Goal: Task Accomplishment & Management: Complete application form

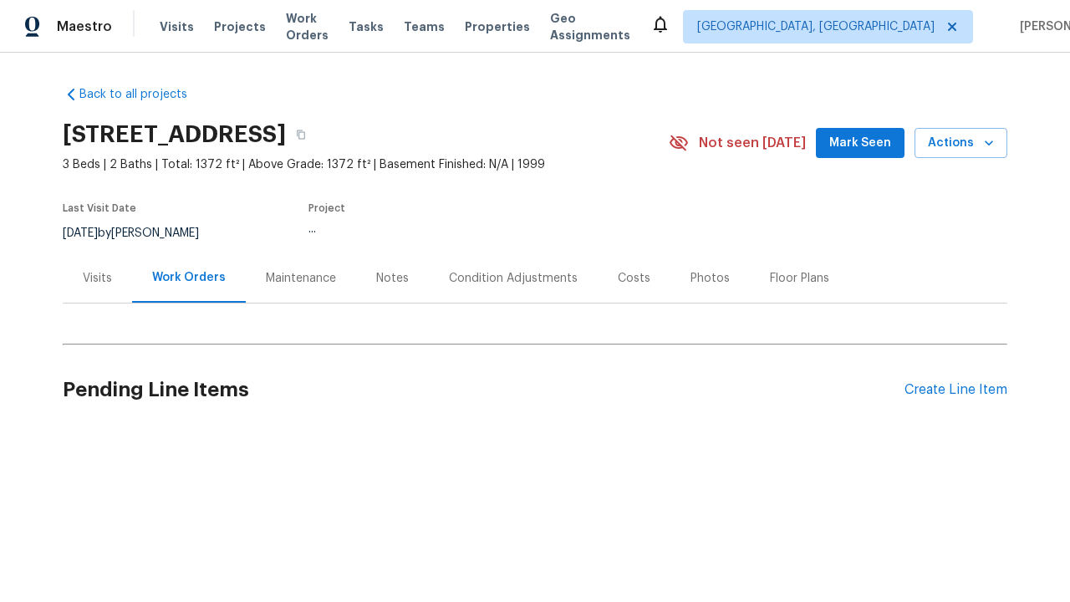
click at [949, 389] on div "Create Line Item" at bounding box center [955, 390] width 103 height 16
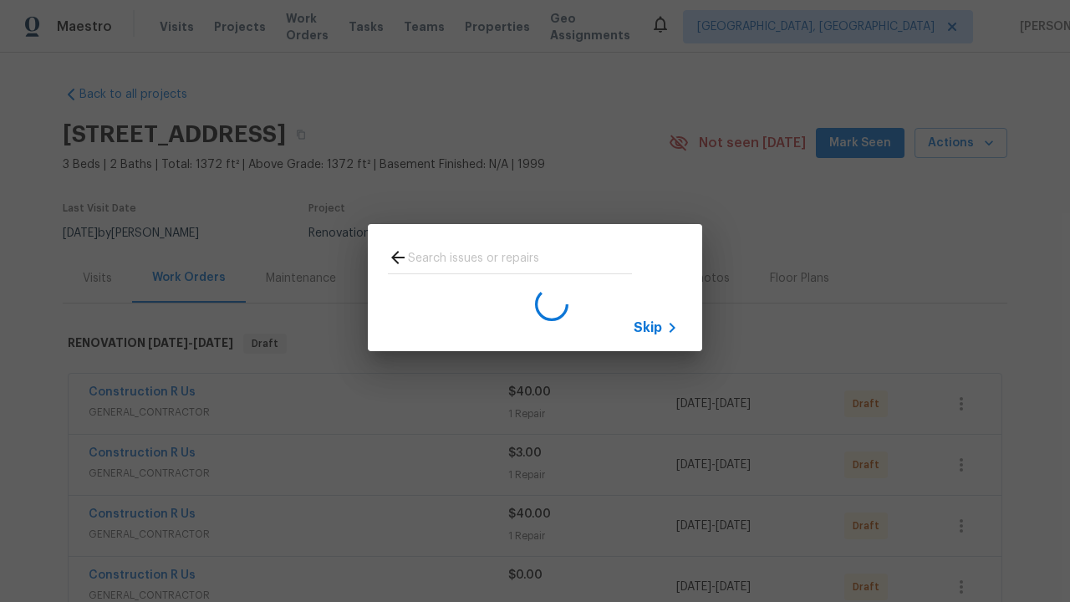
click at [648, 327] on span "Skip" at bounding box center [648, 327] width 28 height 17
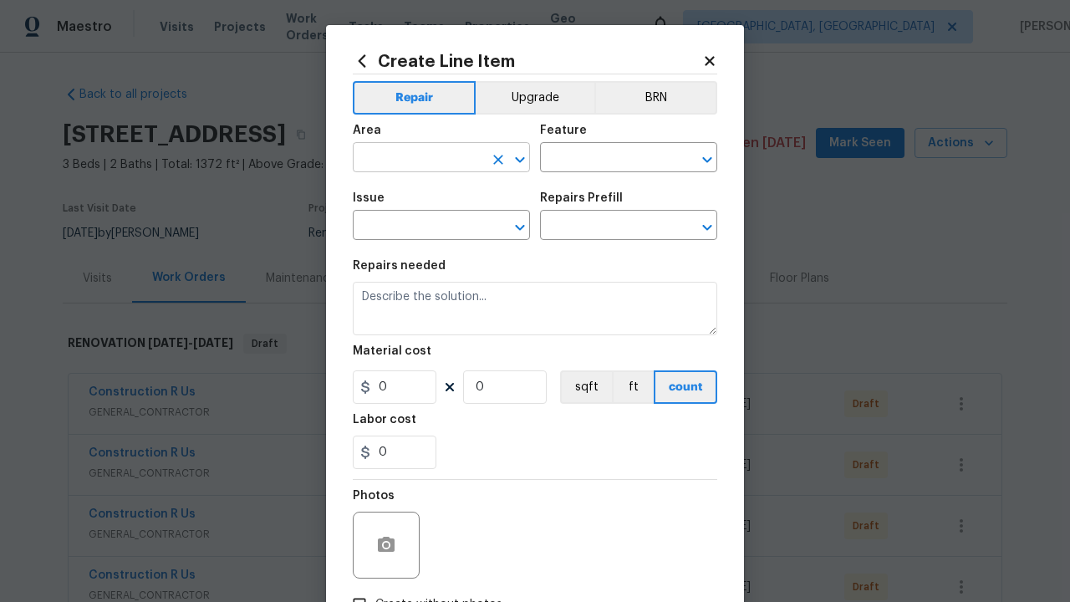
click at [411, 159] on input "text" at bounding box center [418, 159] width 130 height 26
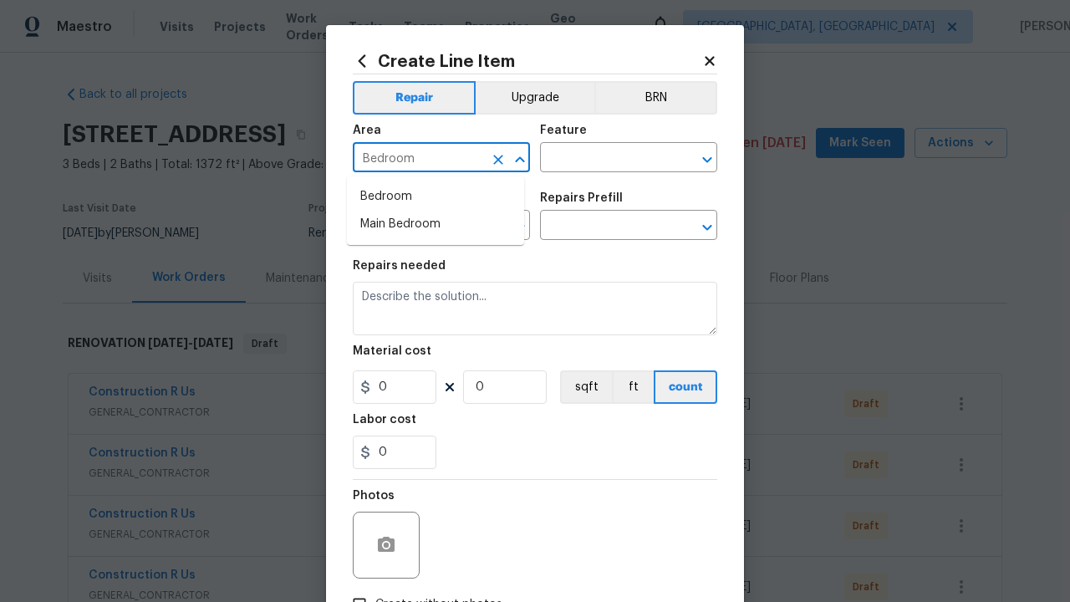
click at [435, 196] on li "Bedroom" at bounding box center [435, 197] width 177 height 28
type input "Bedroom"
click at [598, 159] on input "text" at bounding box center [605, 159] width 130 height 26
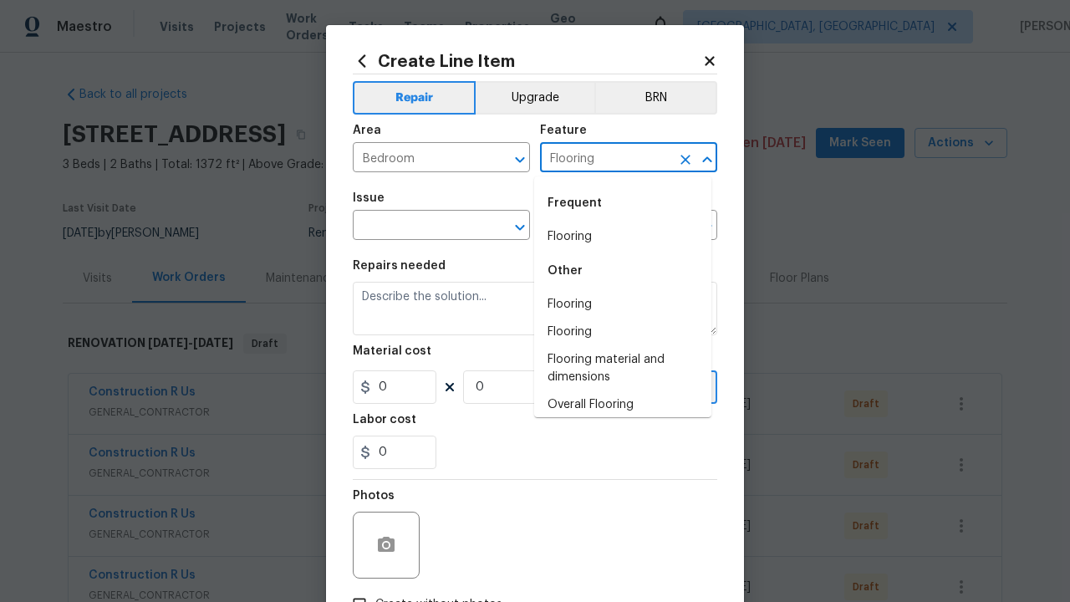
click at [616, 237] on li "Flooring" at bounding box center [622, 237] width 177 height 28
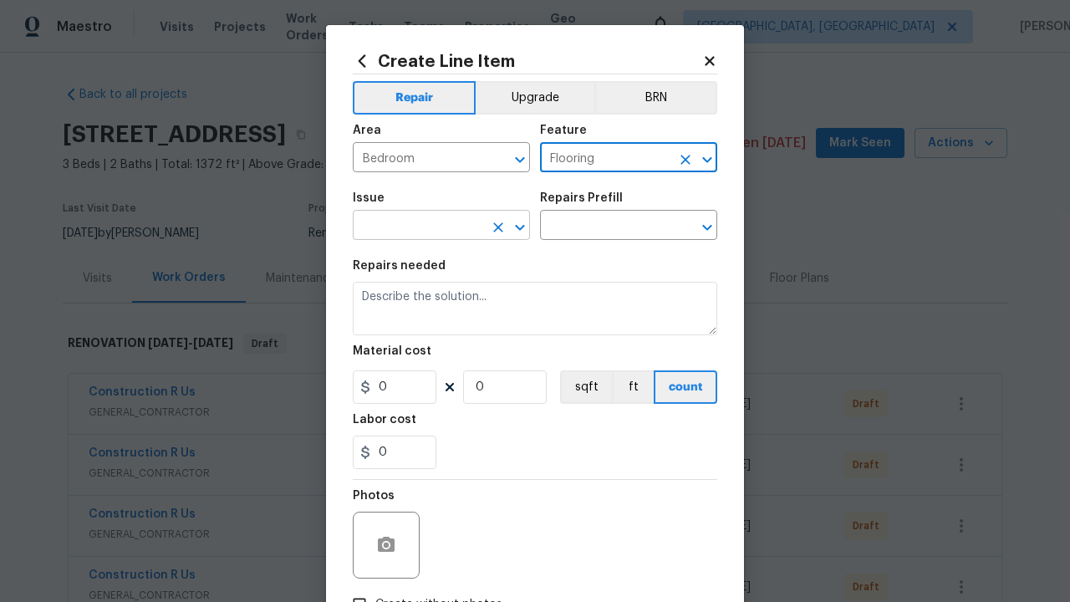
type input "Flooring"
click at [411, 227] on input "text" at bounding box center [418, 227] width 130 height 26
type input "Wallpaper"
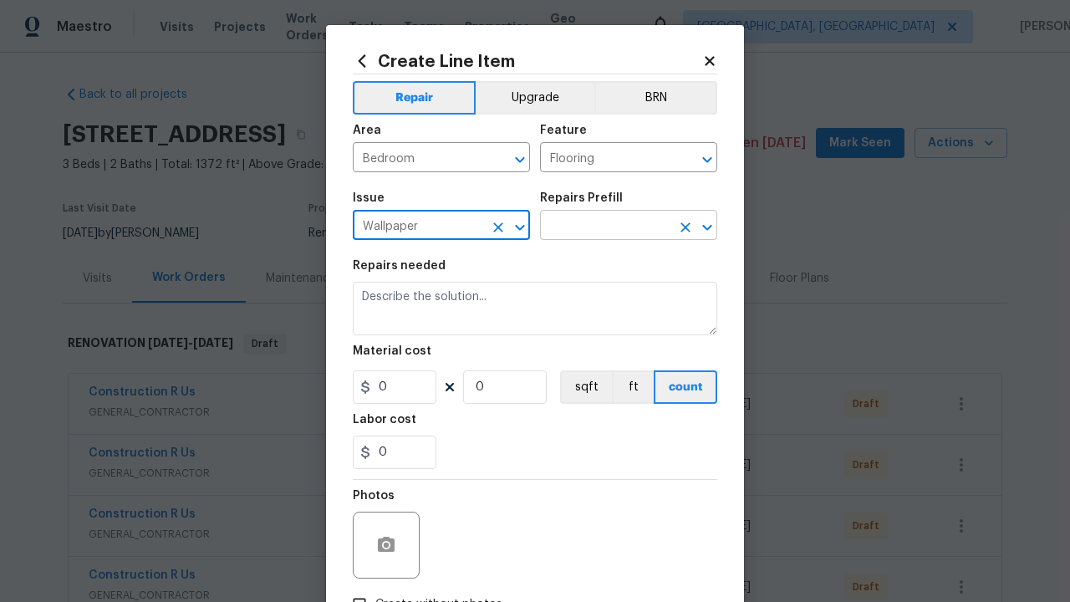
type input "Wallpaper"
click at [598, 227] on input "text" at bounding box center [605, 227] width 130 height 26
type input "Remove"
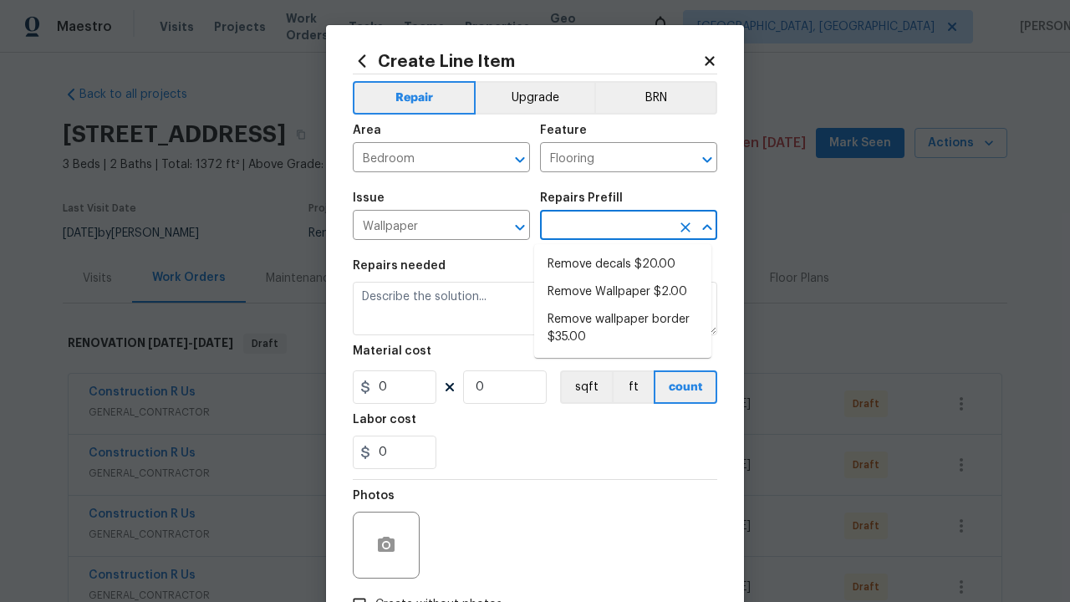
click at [623, 264] on li "Remove decals $20.00" at bounding box center [622, 265] width 177 height 28
type input "Walls and Ceiling"
type textarea "Remove decals from door/wall/ceiling"
type input "1"
type input "Remove decals $20.00"
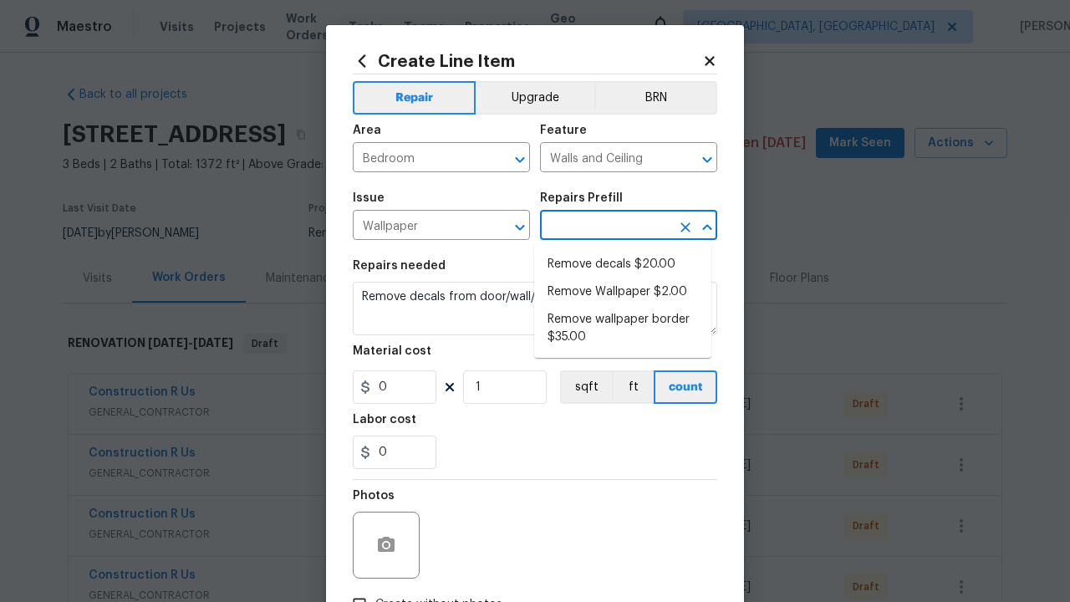
type input "20"
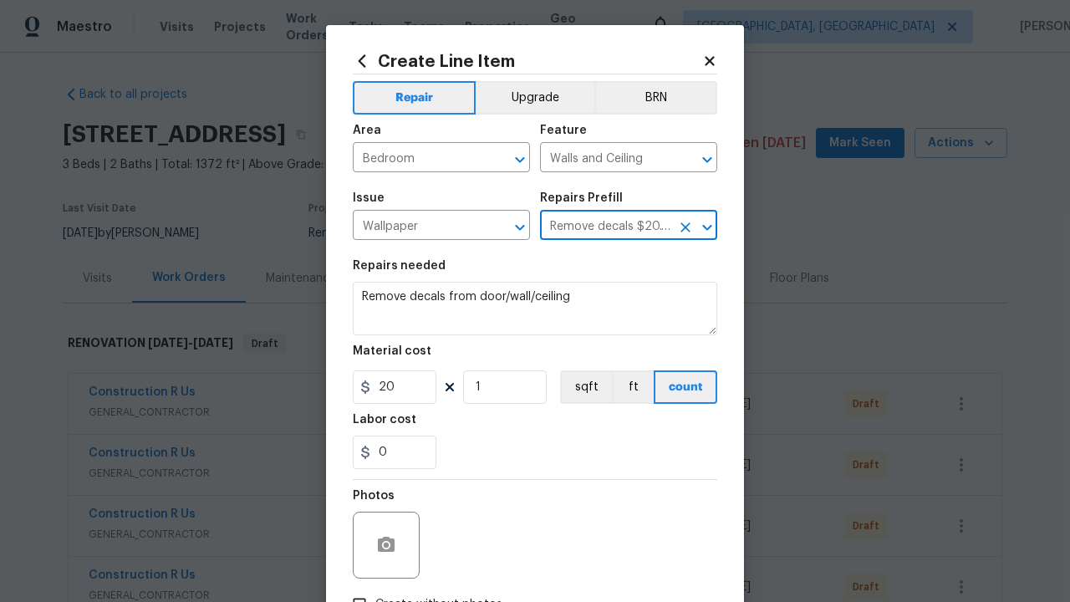
type input "0"
